Goal: Information Seeking & Learning: Learn about a topic

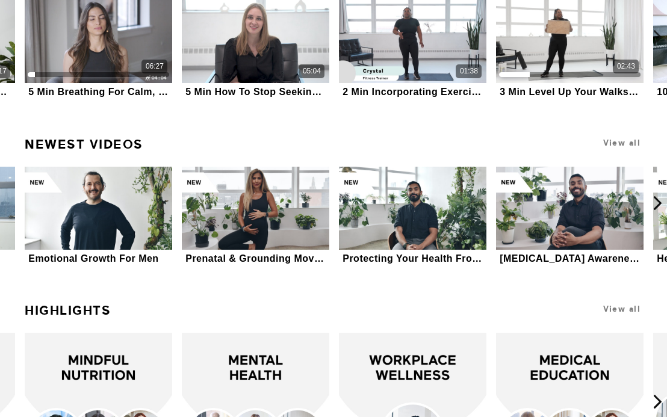
scroll to position [1951, 0]
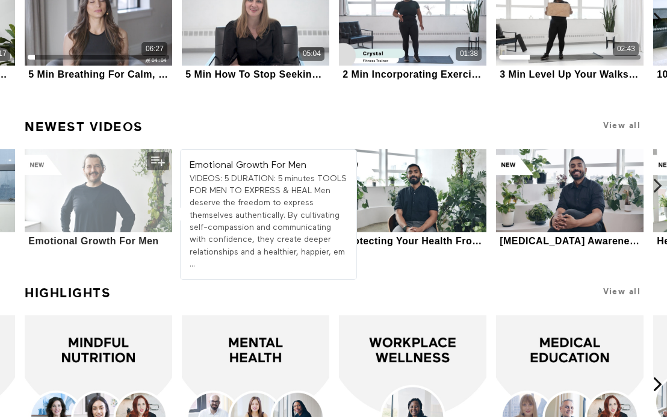
click at [123, 197] on div at bounding box center [98, 190] width 147 height 83
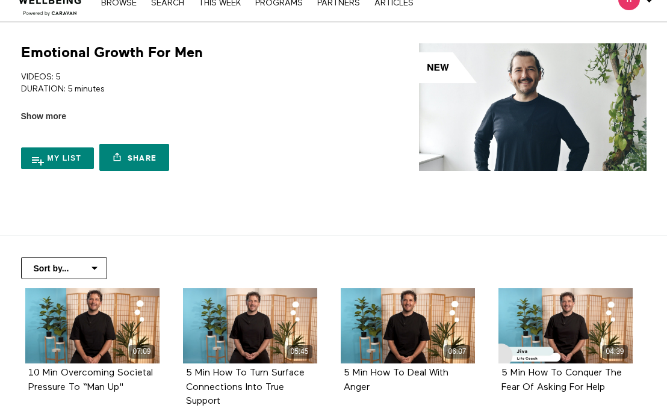
scroll to position [34, 0]
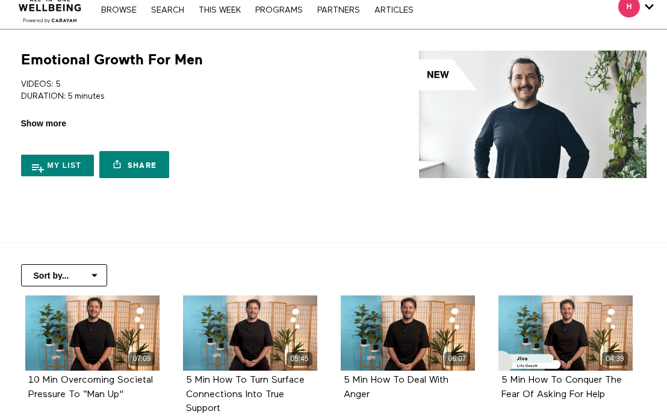
click at [60, 122] on span "Show more" at bounding box center [43, 123] width 45 height 13
click at [0, 0] on input "Show more Show less" at bounding box center [0, 0] width 0 height 0
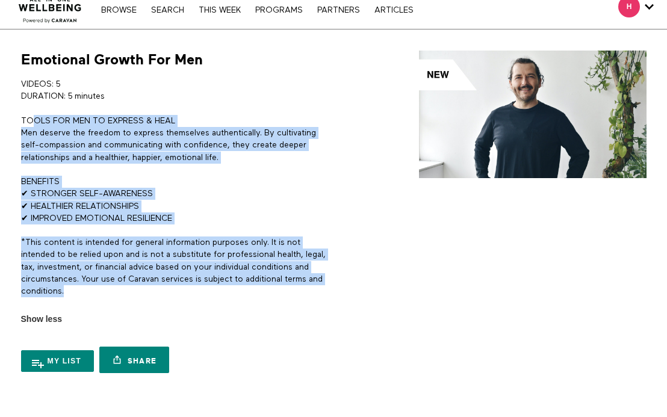
drag, startPoint x: 88, startPoint y: 287, endPoint x: 34, endPoint y: 116, distance: 179.5
click at [34, 116] on div "VIDEOS: 5 DURATION: 5 minutes TOOLS FOR MEN TO EXPRESS & HEAL Men deserve the f…" at bounding box center [175, 193] width 308 height 231
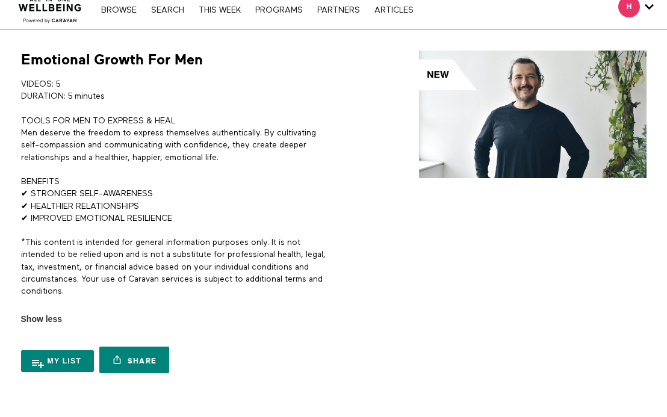
click at [67, 294] on p "*This content is intended for general information purposes only. It is not inte…" at bounding box center [175, 267] width 308 height 61
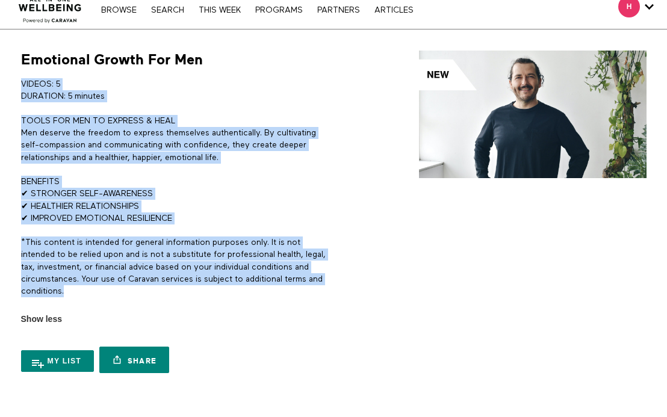
drag, startPoint x: 67, startPoint y: 294, endPoint x: 19, endPoint y: 83, distance: 216.1
click at [19, 83] on div "Emotional Growth For Men VIDEOS: 5 DURATION: 5 minutes TOOLS FOR MEN TO EXPRESS…" at bounding box center [171, 215] width 315 height 329
copy div "VIDEOS: 5 DURATION: 5 minutes TOOLS FOR MEN TO EXPRESS & HEAL Men deserve the f…"
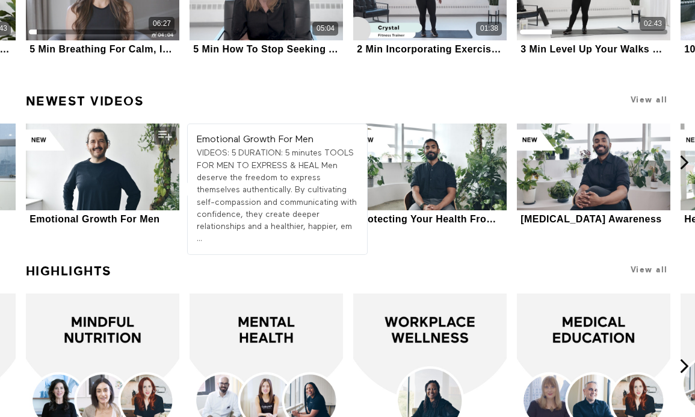
scroll to position [2036, 0]
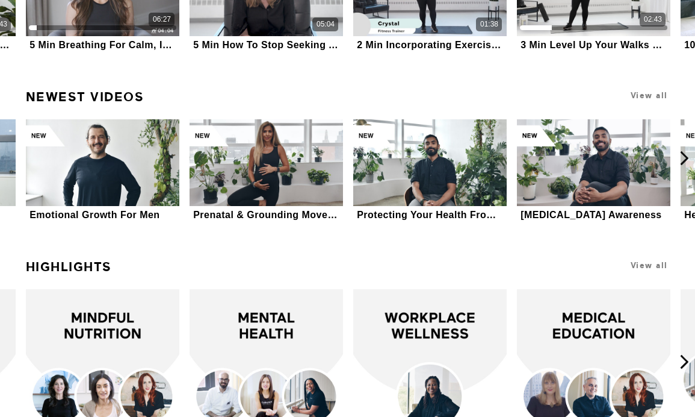
click at [656, 101] on h1 "View all" at bounding box center [609, 95] width 122 height 23
click at [653, 96] on span "View all" at bounding box center [649, 95] width 37 height 9
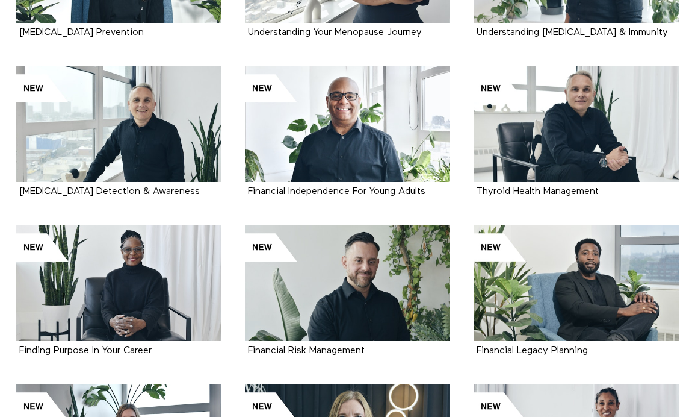
scroll to position [1028, 0]
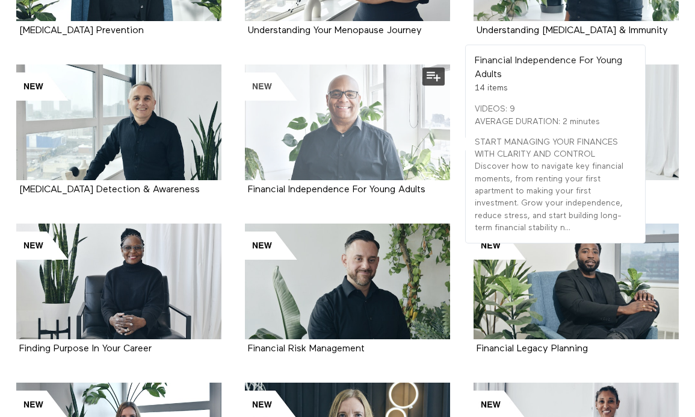
click at [324, 144] on div at bounding box center [347, 122] width 205 height 116
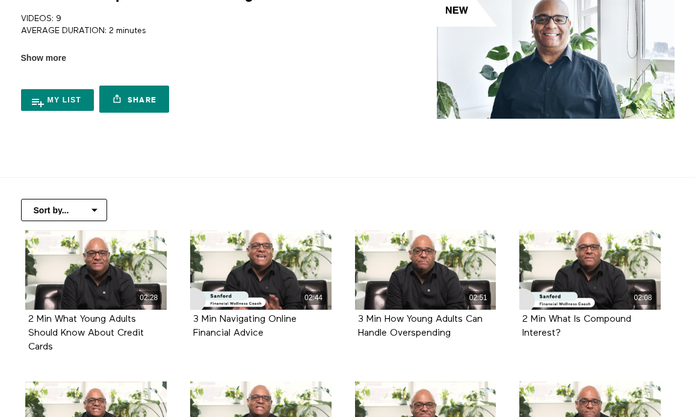
scroll to position [105, 0]
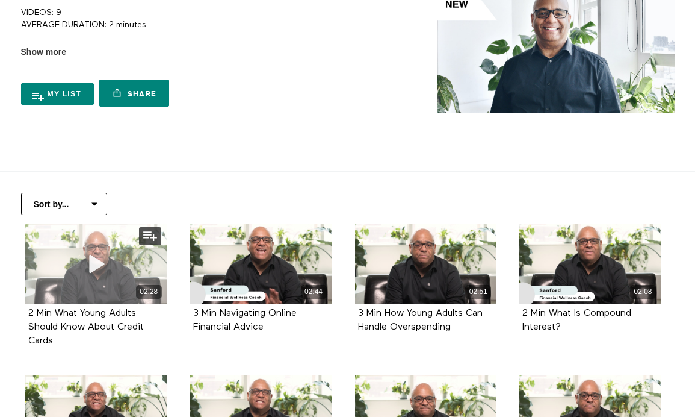
click at [101, 256] on icon at bounding box center [96, 263] width 36 height 21
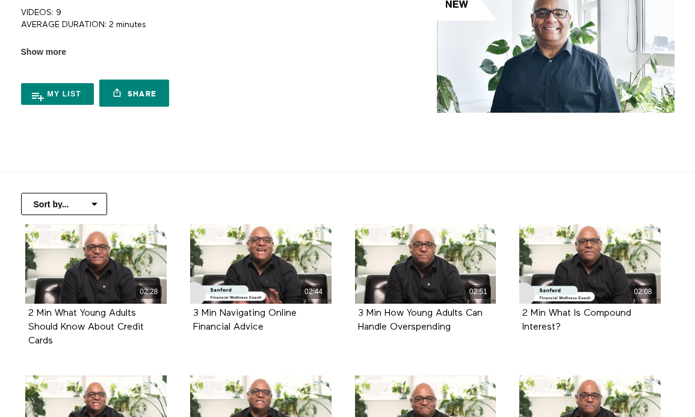
scroll to position [105, 0]
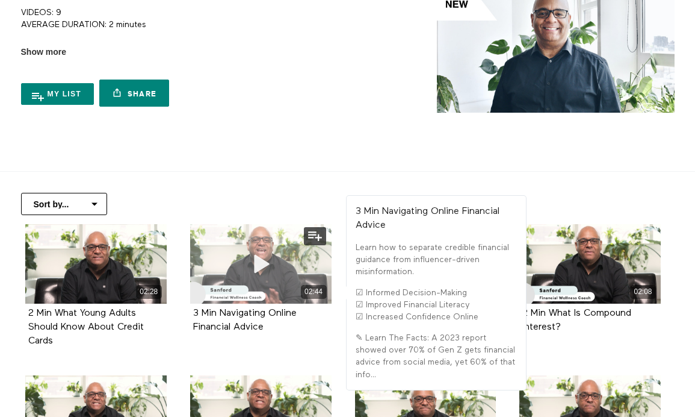
click at [278, 249] on span at bounding box center [261, 264] width 36 height 36
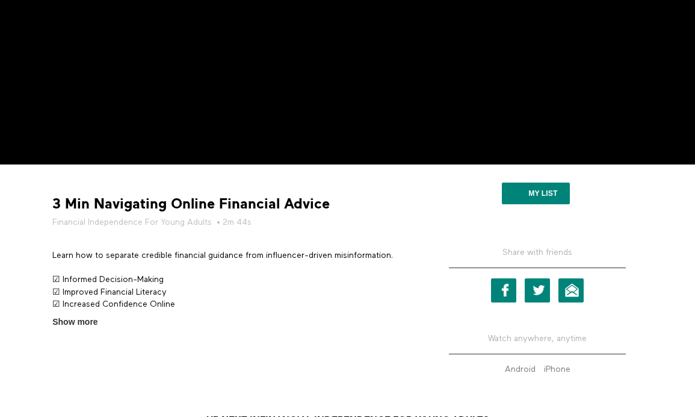
scroll to position [235, 0]
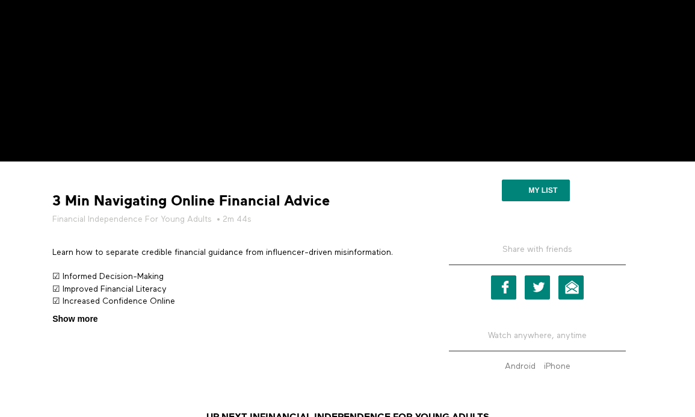
click at [91, 318] on span "Show more" at bounding box center [74, 318] width 45 height 13
click at [0, 0] on input "Show more Show less" at bounding box center [0, 0] width 0 height 0
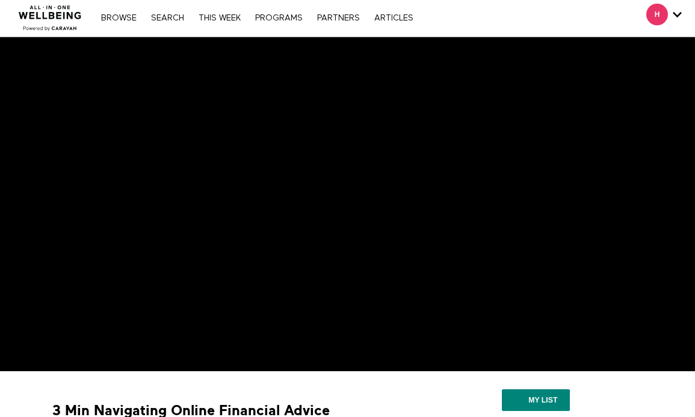
scroll to position [23, 0]
